Goal: Browse casually: Explore the website without a specific task or goal

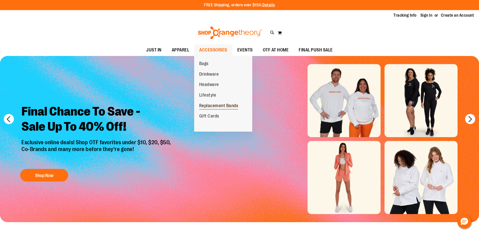
click at [209, 103] on span "Replacement Bands" at bounding box center [218, 106] width 39 height 6
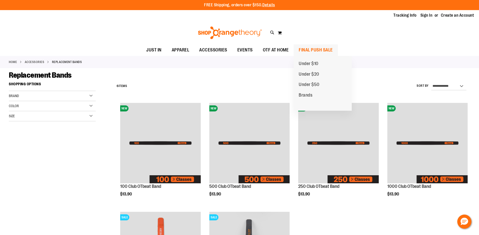
click at [319, 47] on span "FINAL PUSH SALE" at bounding box center [316, 49] width 34 height 11
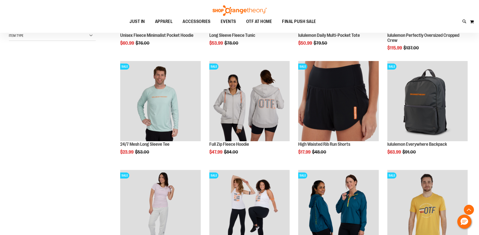
scroll to position [151, 0]
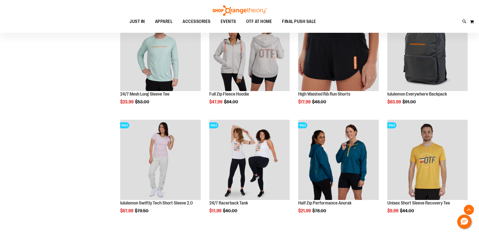
scroll to position [277, 0]
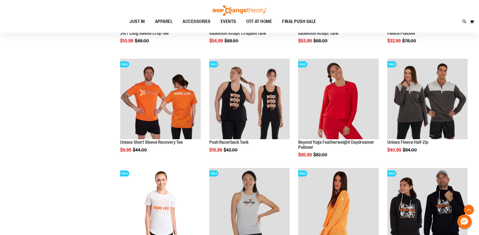
scroll to position [908, 0]
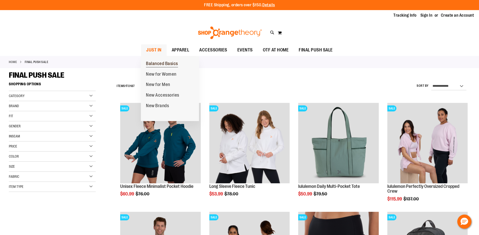
click at [153, 65] on span "Balanced Basics" at bounding box center [162, 64] width 32 height 6
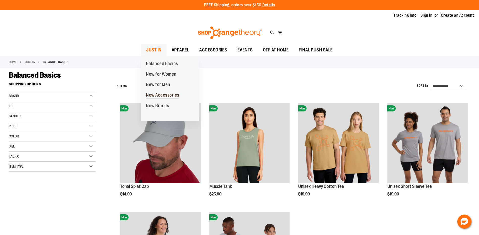
click at [157, 96] on span "New Accessories" at bounding box center [162, 96] width 33 height 6
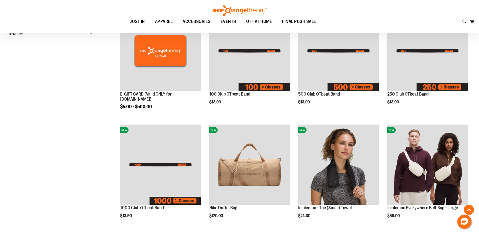
scroll to position [101, 0]
